Goal: Check status: Check status

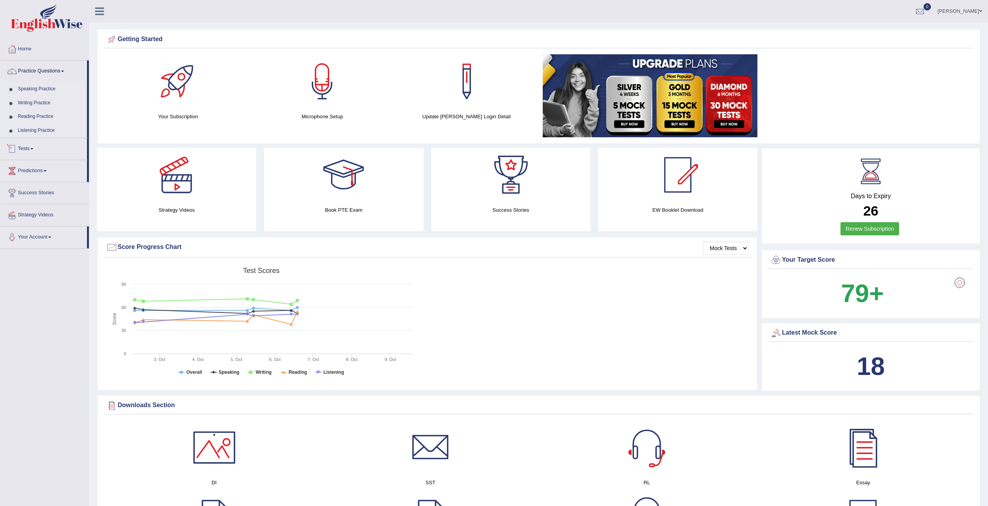
click at [33, 149] on span at bounding box center [31, 149] width 3 height 2
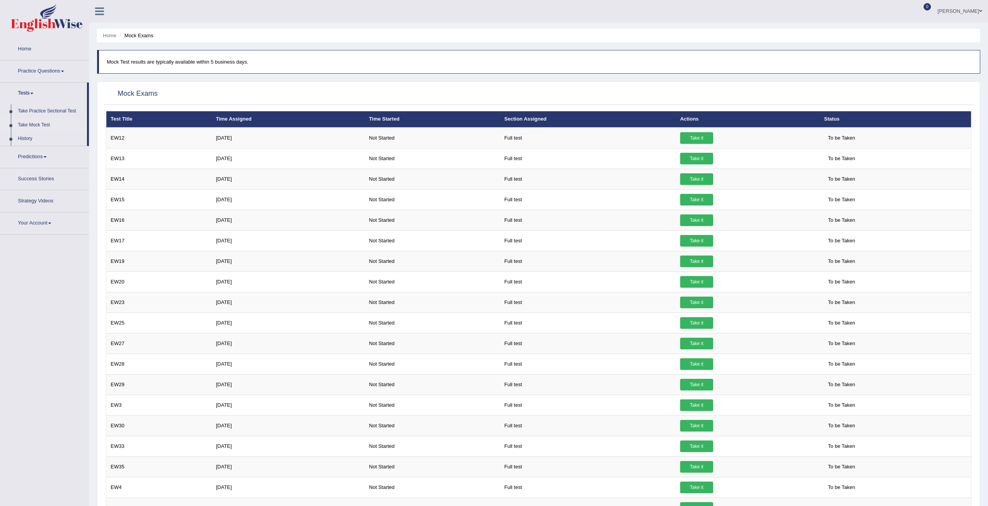
click at [32, 70] on link "Practice Questions" at bounding box center [44, 70] width 88 height 19
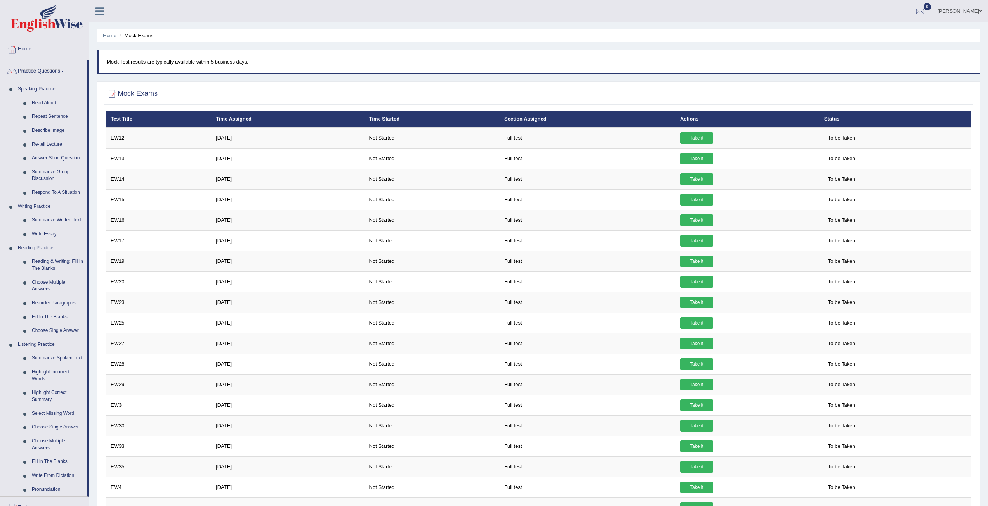
scroll to position [4, 0]
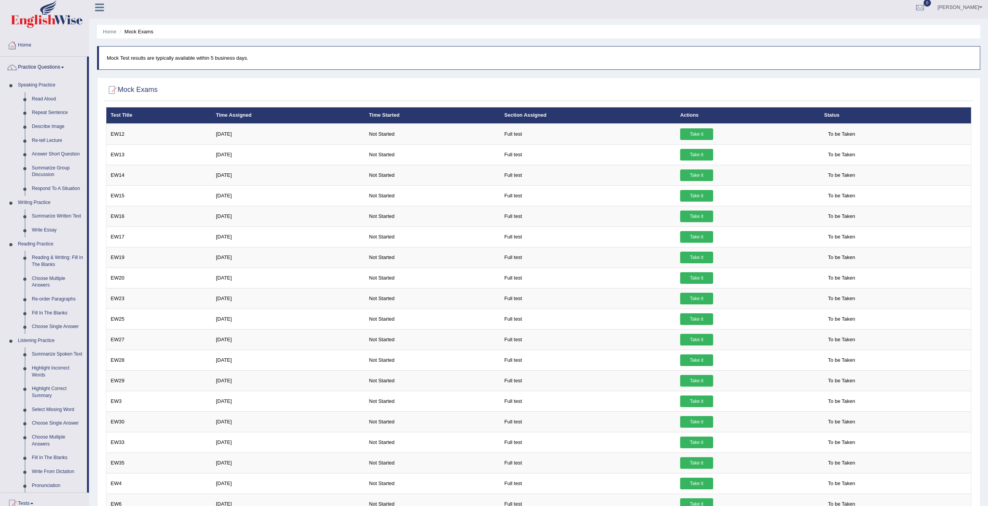
click at [32, 65] on link "Practice Questions" at bounding box center [43, 66] width 87 height 19
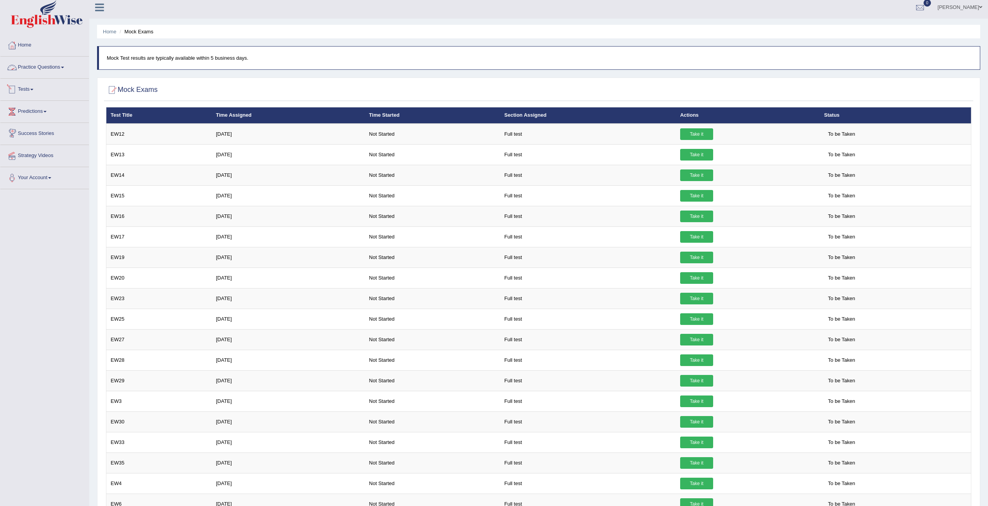
drag, startPoint x: 23, startPoint y: 85, endPoint x: 23, endPoint y: 90, distance: 5.4
click at [23, 85] on link "Tests" at bounding box center [44, 88] width 88 height 19
click at [23, 90] on link "Tests" at bounding box center [43, 88] width 87 height 19
click at [26, 89] on link "Tests" at bounding box center [44, 88] width 88 height 19
click at [28, 134] on link "History" at bounding box center [50, 135] width 73 height 14
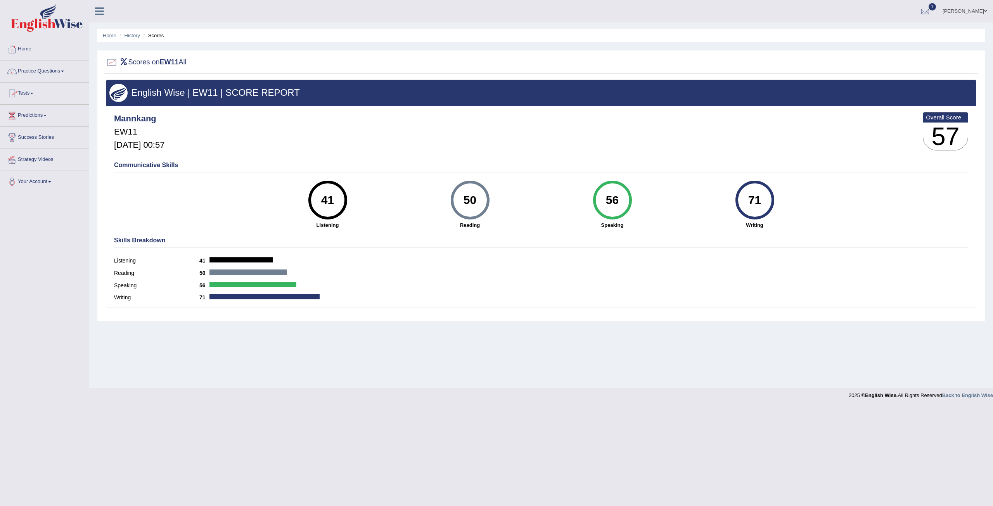
click at [29, 93] on link "Tests" at bounding box center [44, 92] width 88 height 19
click at [21, 137] on link "History" at bounding box center [50, 139] width 73 height 14
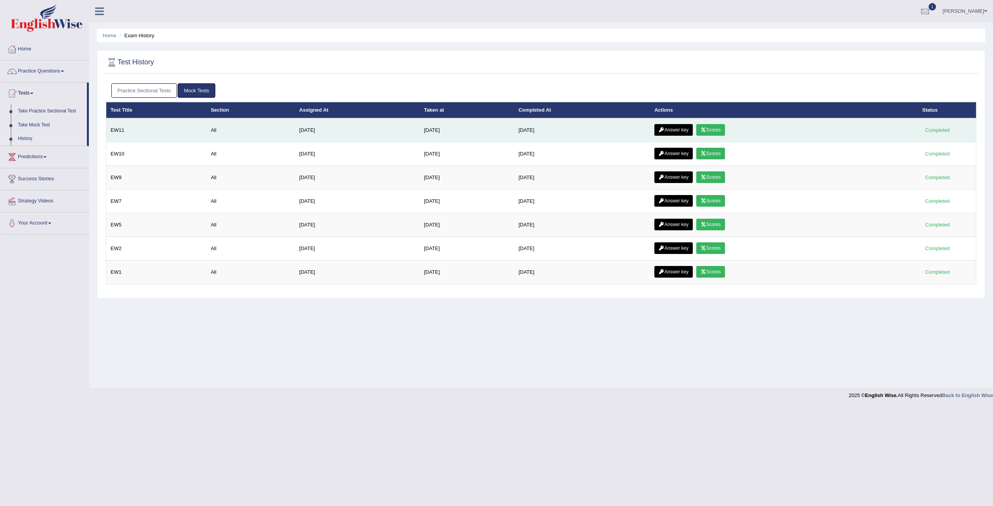
click at [671, 131] on link "Answer key" at bounding box center [674, 130] width 38 height 12
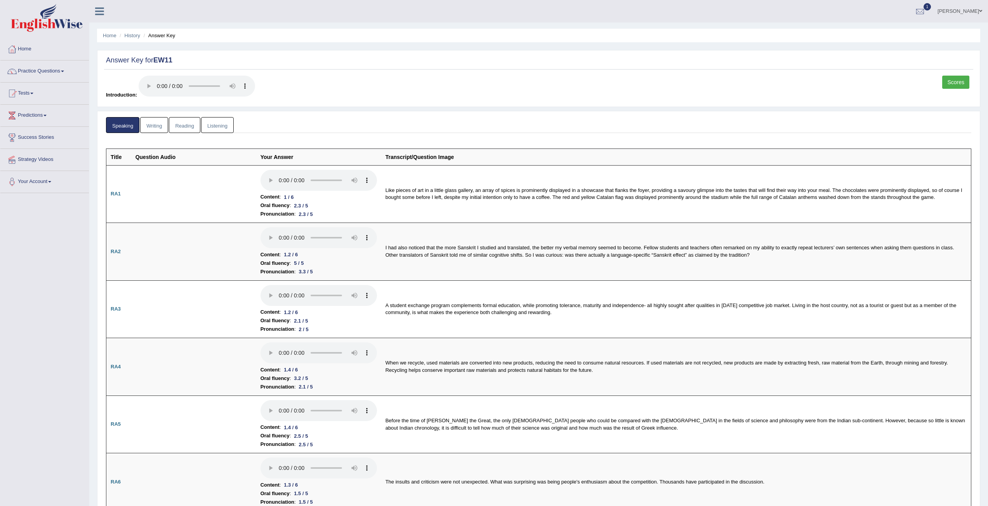
click at [156, 125] on link "Writing" at bounding box center [154, 125] width 28 height 16
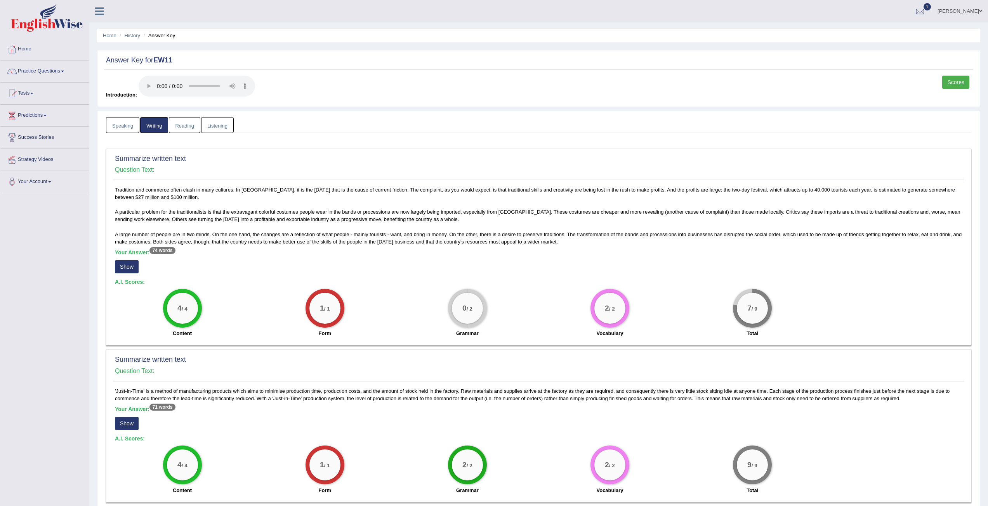
click at [192, 127] on link "Reading" at bounding box center [184, 125] width 31 height 16
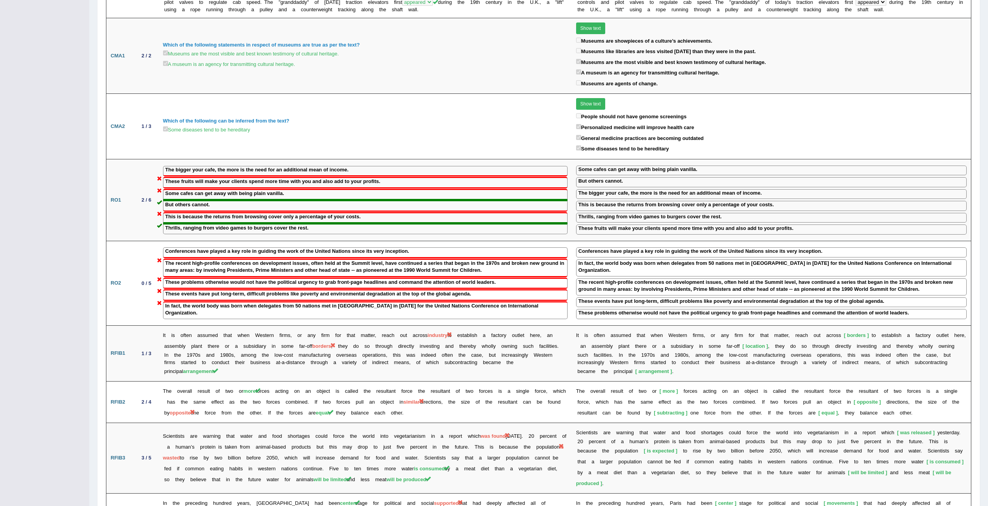
scroll to position [151, 0]
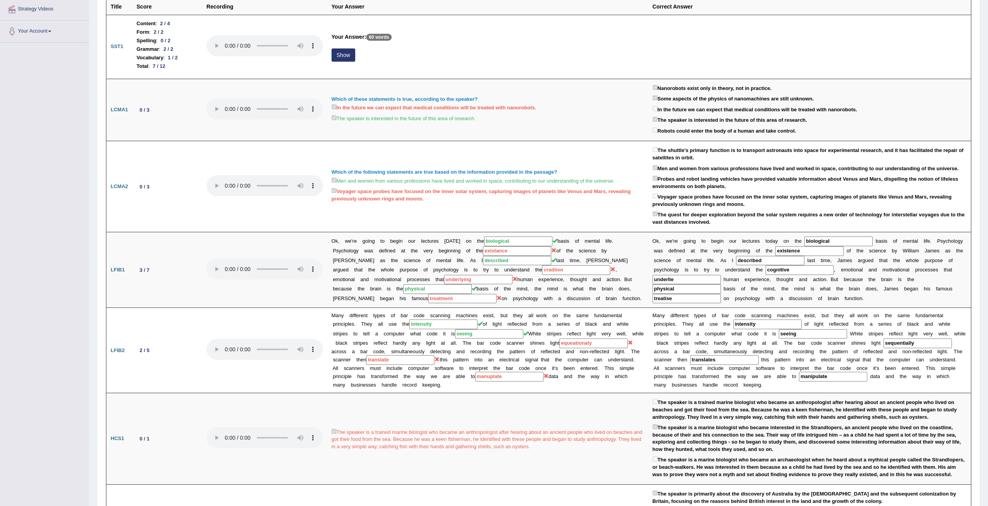
scroll to position [0, 0]
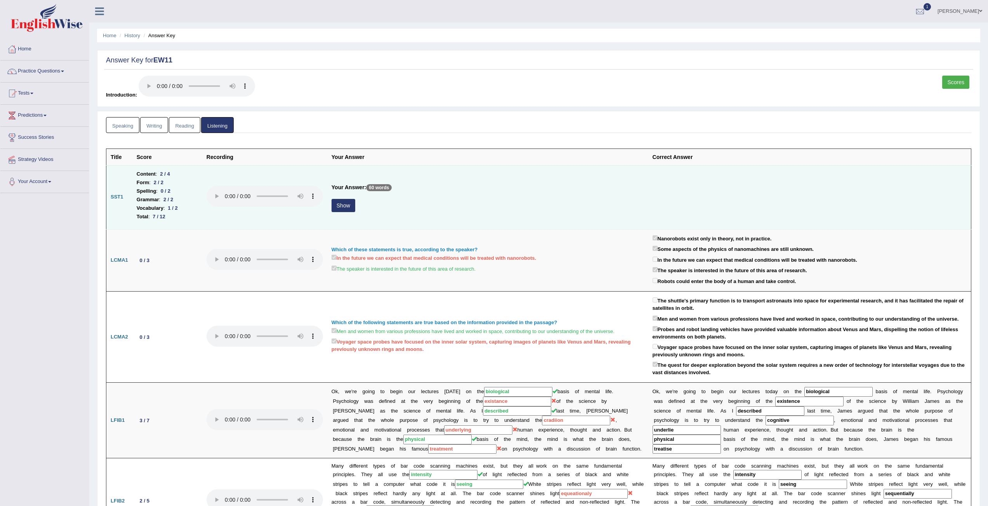
click at [346, 204] on button "Show" at bounding box center [343, 205] width 24 height 13
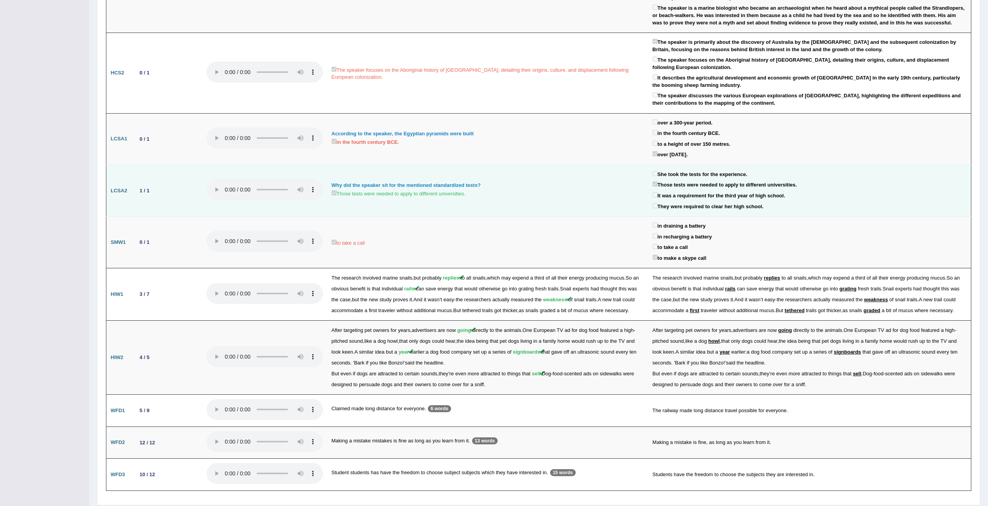
scroll to position [360, 0]
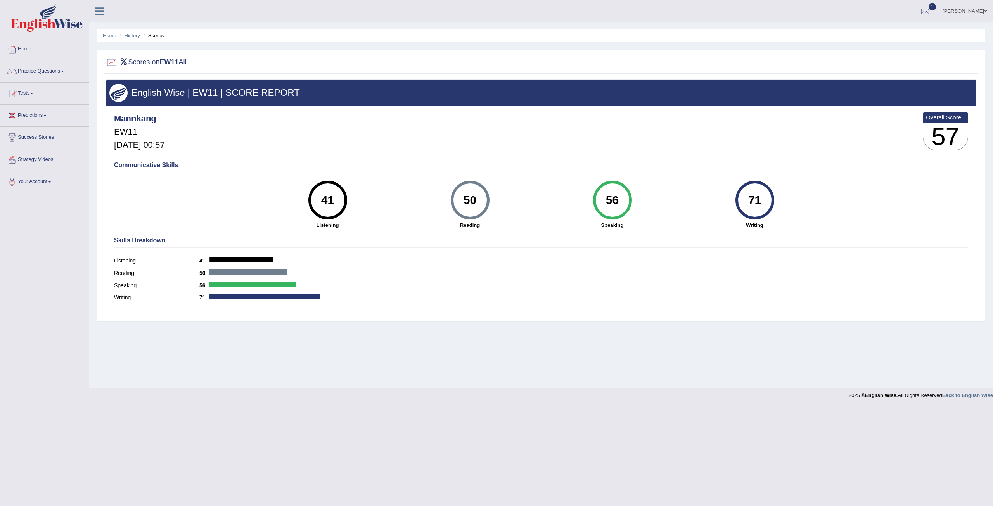
click at [499, 110] on div "Mannkang EW11 [DATE] 00:57 Overall Score 57 Communicative Skills 41 Listening 5…" at bounding box center [541, 108] width 870 height 4
click at [534, 240] on h4 "Skills Breakdown" at bounding box center [541, 240] width 854 height 7
